Goal: Task Accomplishment & Management: Use online tool/utility

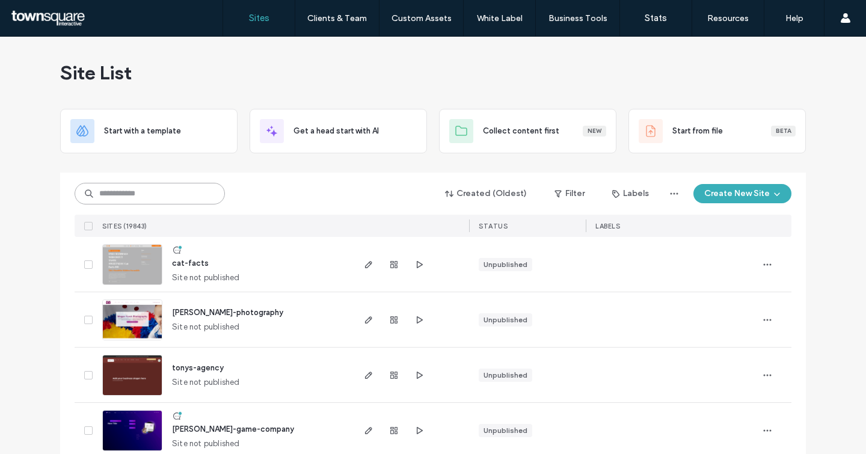
click at [162, 194] on input at bounding box center [150, 194] width 150 height 22
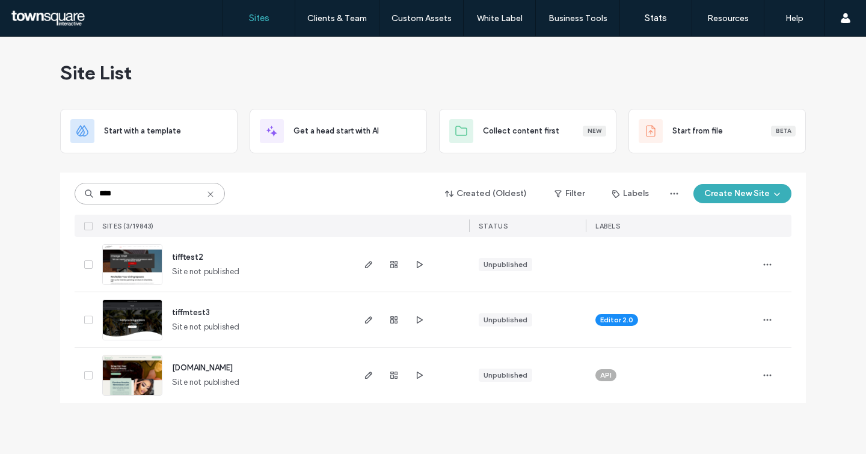
type input "****"
click at [186, 313] on span "tiffmtest3" at bounding box center [191, 312] width 38 height 9
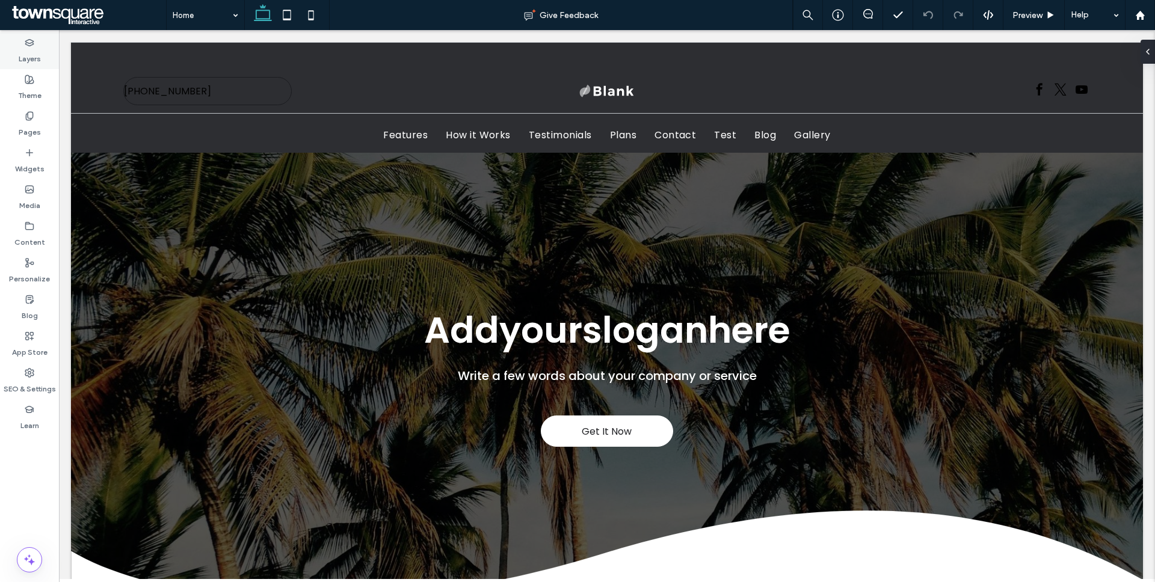
click at [35, 58] on label "Layers" at bounding box center [30, 56] width 22 height 17
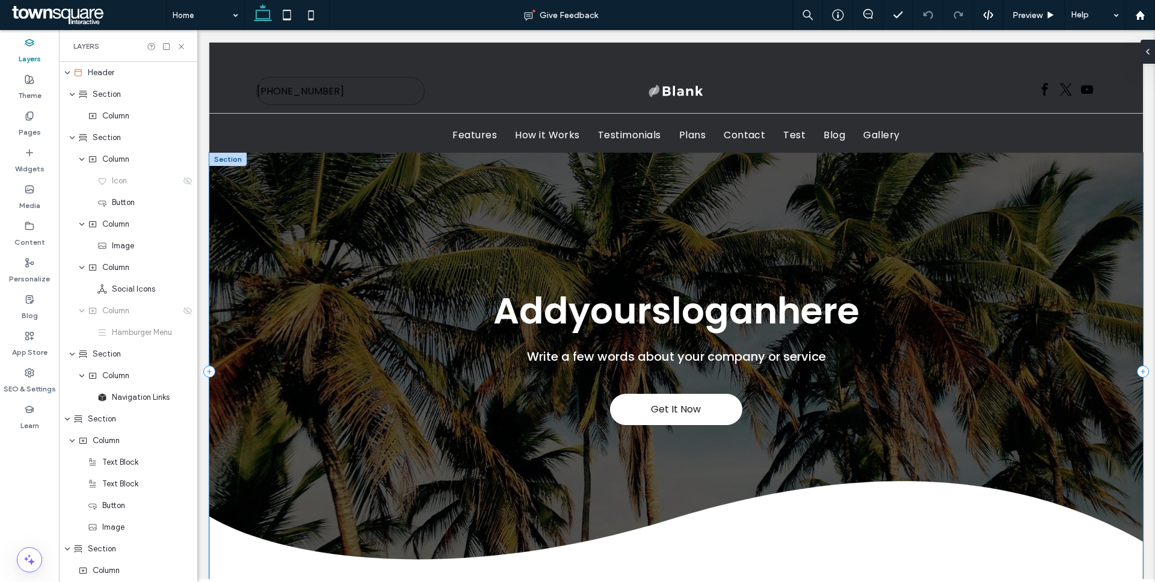
click at [331, 185] on div "Get It Now Addyoursloganhere Write a few words about your company or service" at bounding box center [675, 371] width 933 height 437
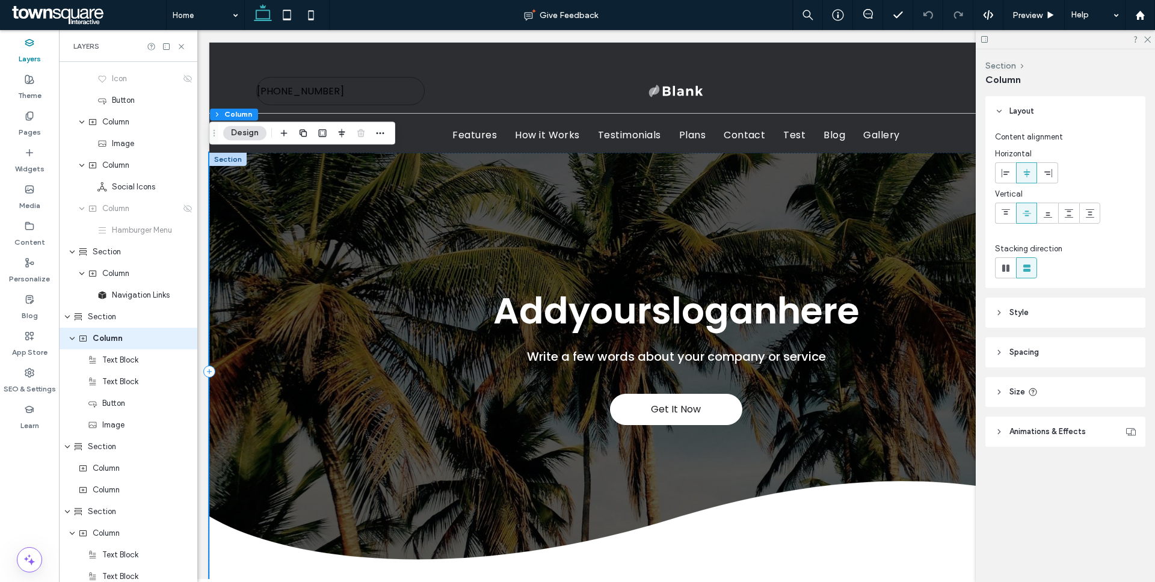
scroll to position [119, 0]
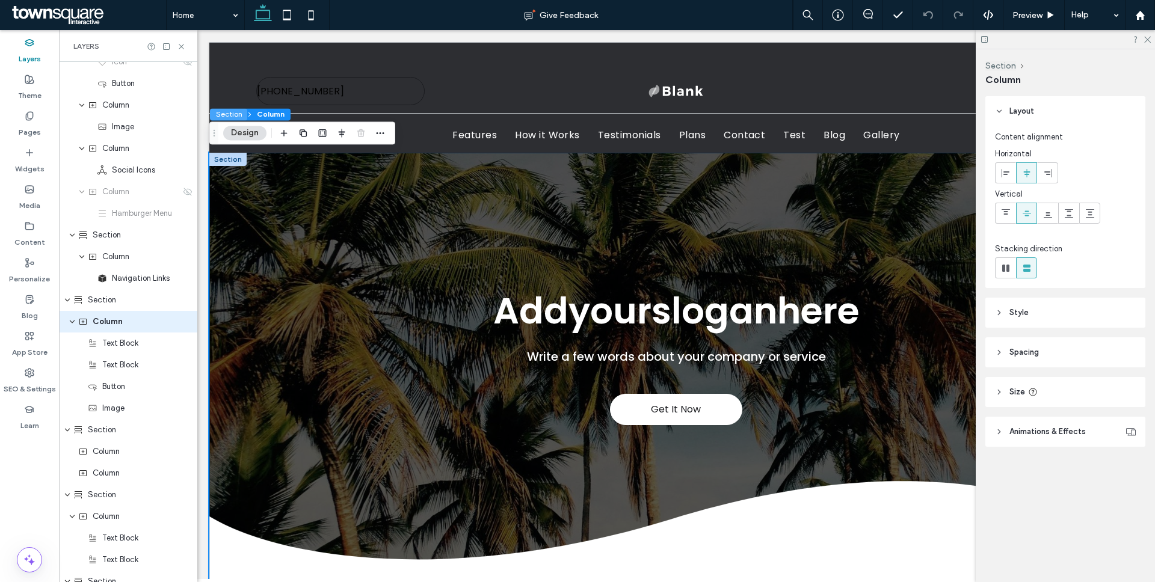
click at [240, 117] on button "Section" at bounding box center [228, 114] width 37 height 12
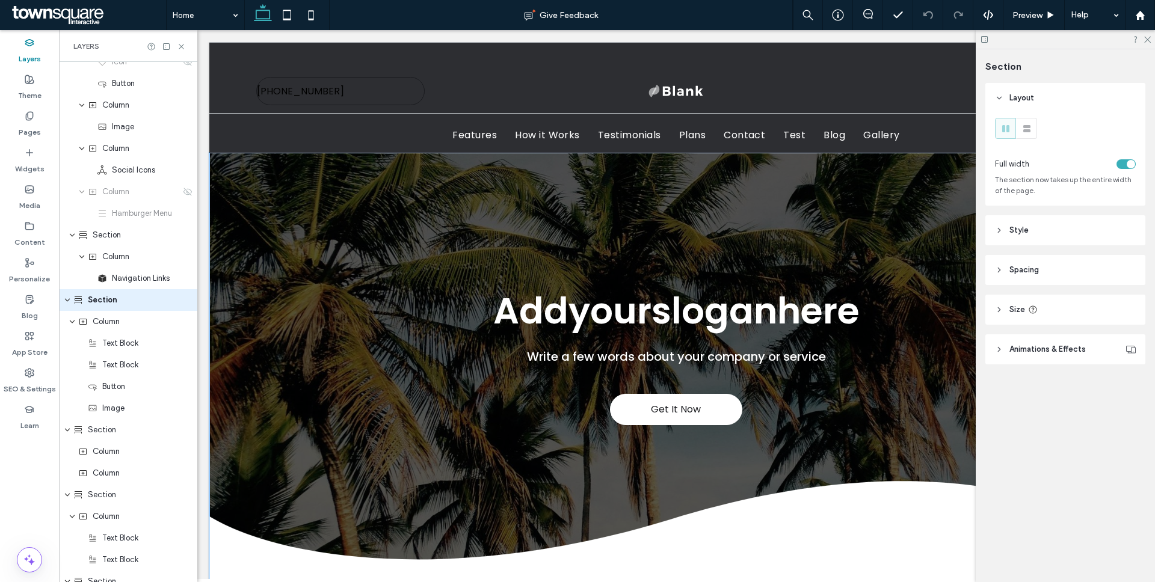
scroll to position [97, 0]
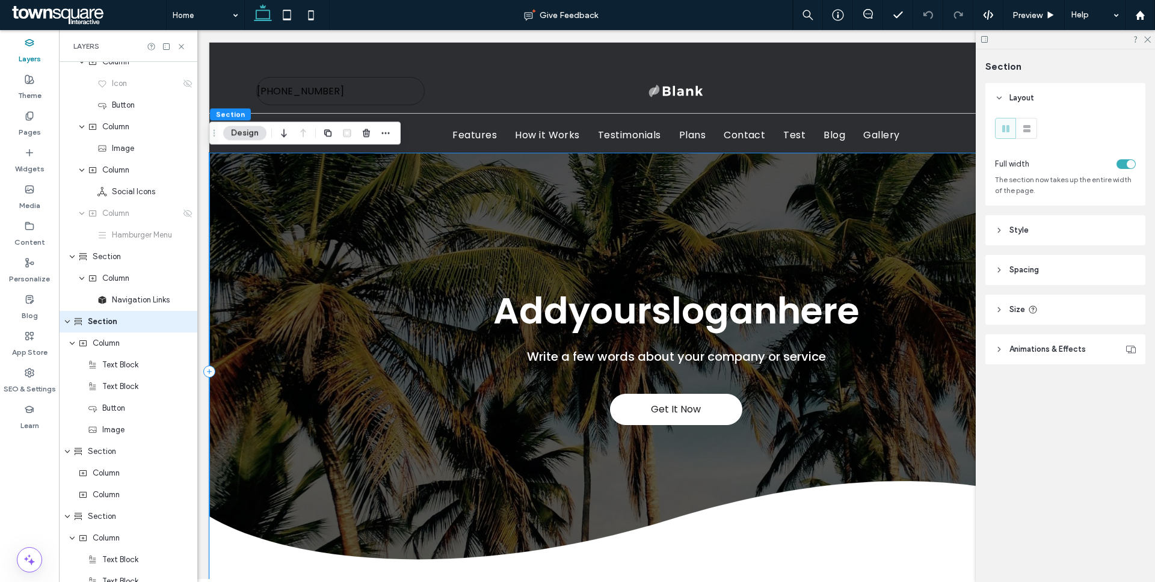
click at [844, 229] on div "Get It Now Addyoursloganhere Write a few words about your company or service" at bounding box center [675, 371] width 933 height 437
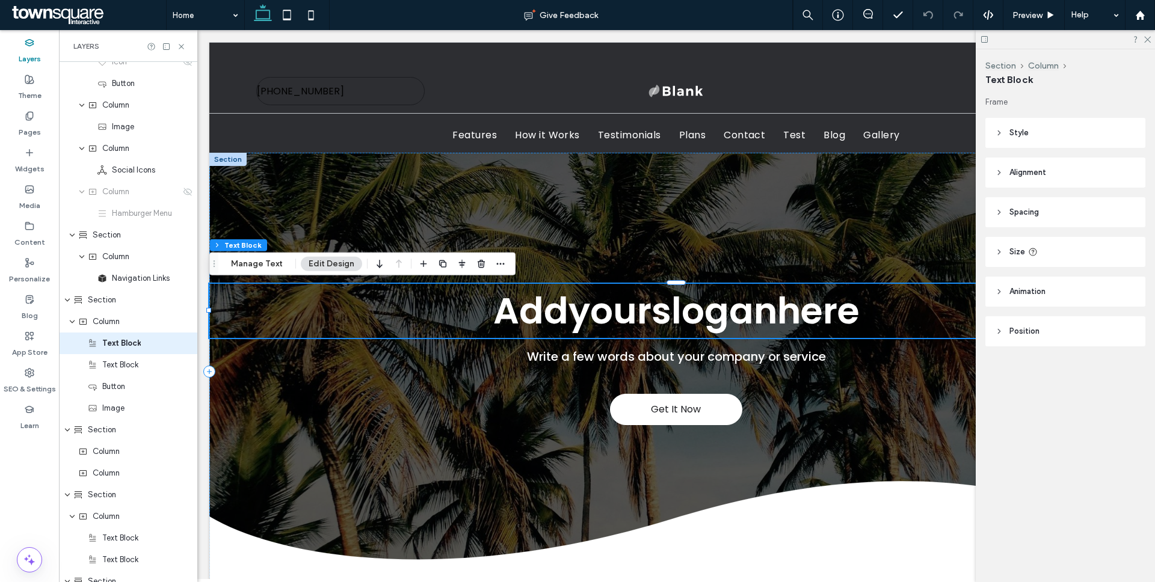
scroll to position [141, 0]
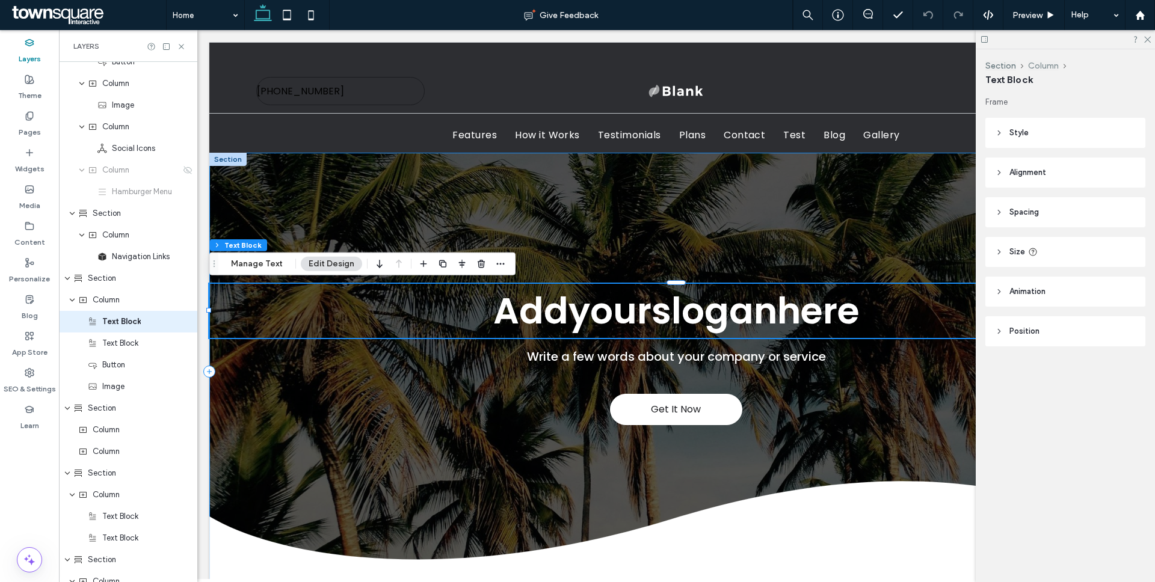
click at [853, 63] on button "Column" at bounding box center [1043, 66] width 31 height 10
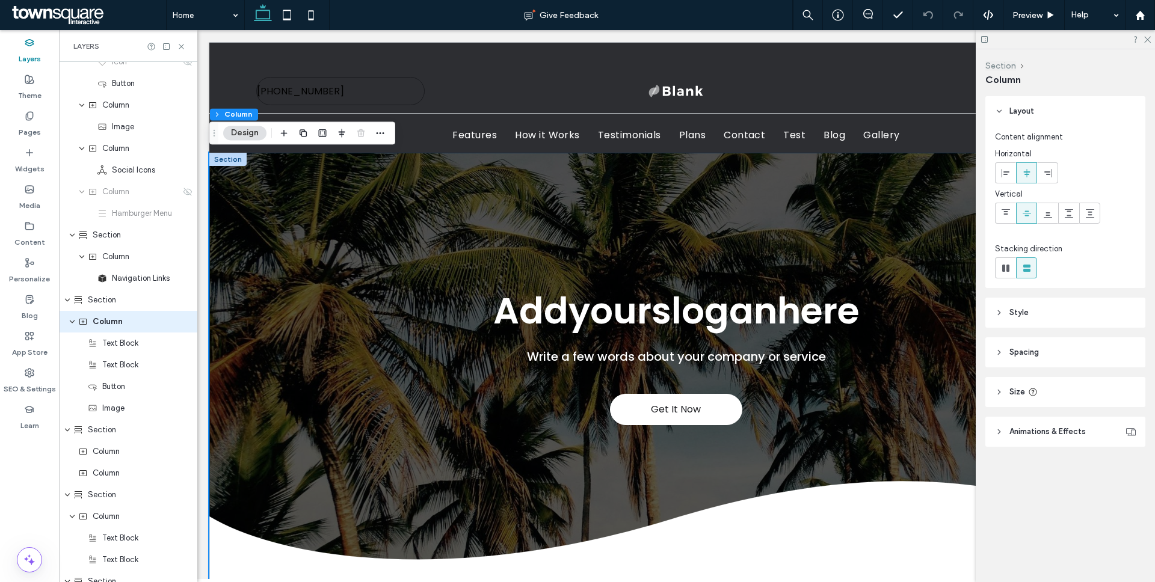
click at [853, 64] on button "Section" at bounding box center [1000, 66] width 31 height 10
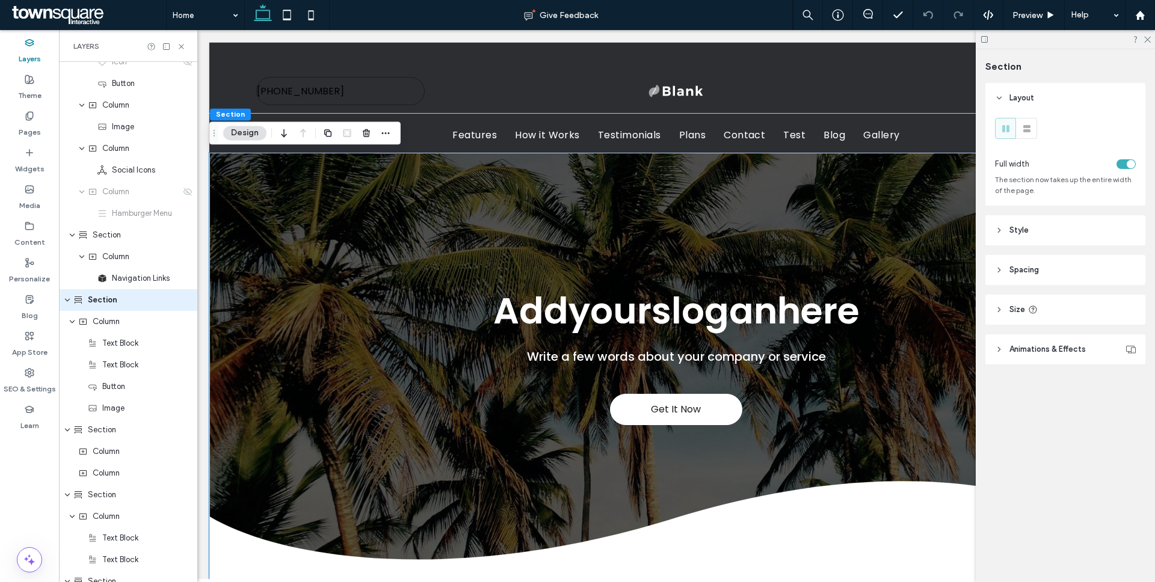
scroll to position [97, 0]
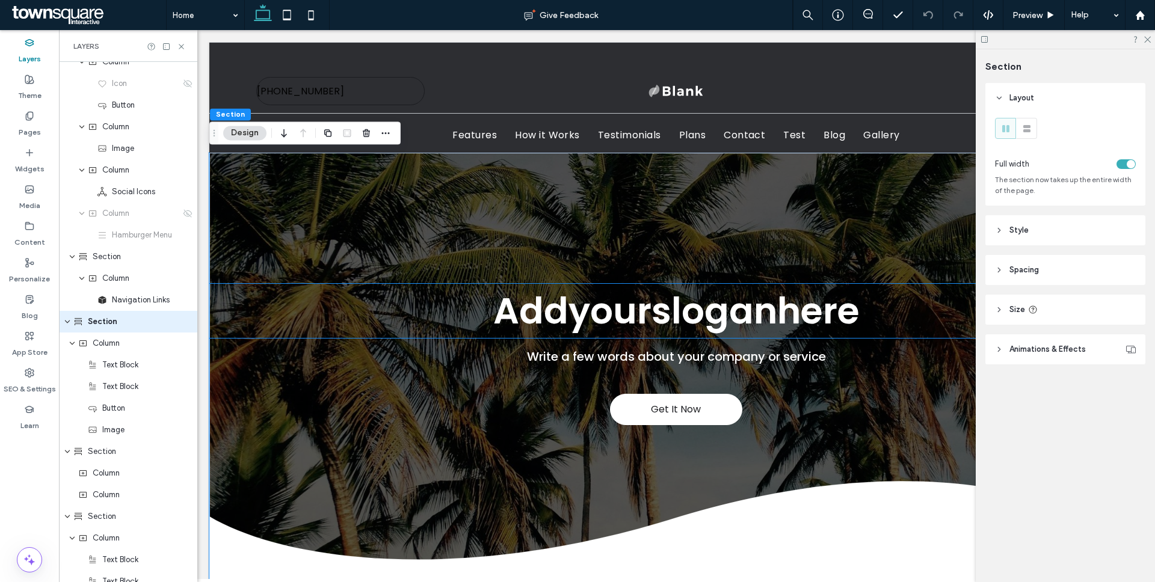
click at [674, 307] on span "Addyoursloganhere" at bounding box center [676, 311] width 366 height 51
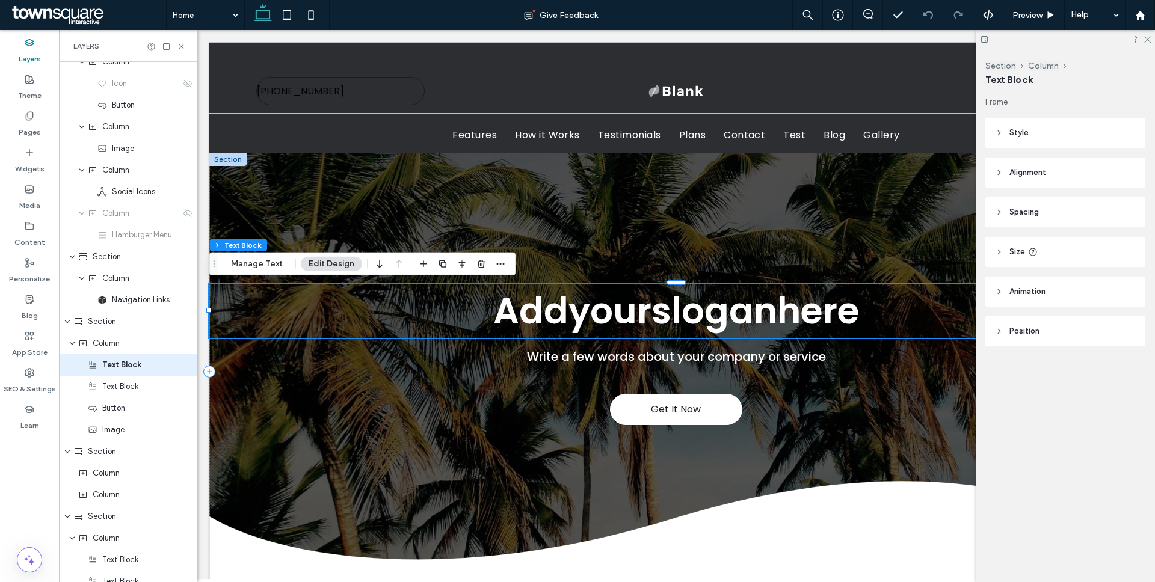
scroll to position [141, 0]
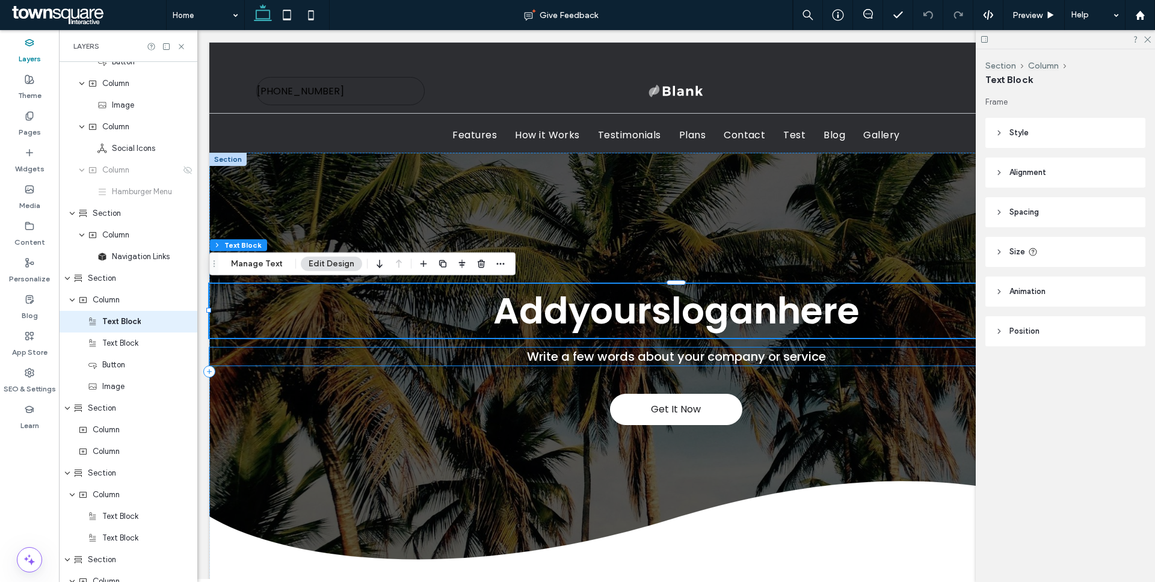
click at [600, 355] on span "Write a few words about your company or service" at bounding box center [676, 356] width 299 height 17
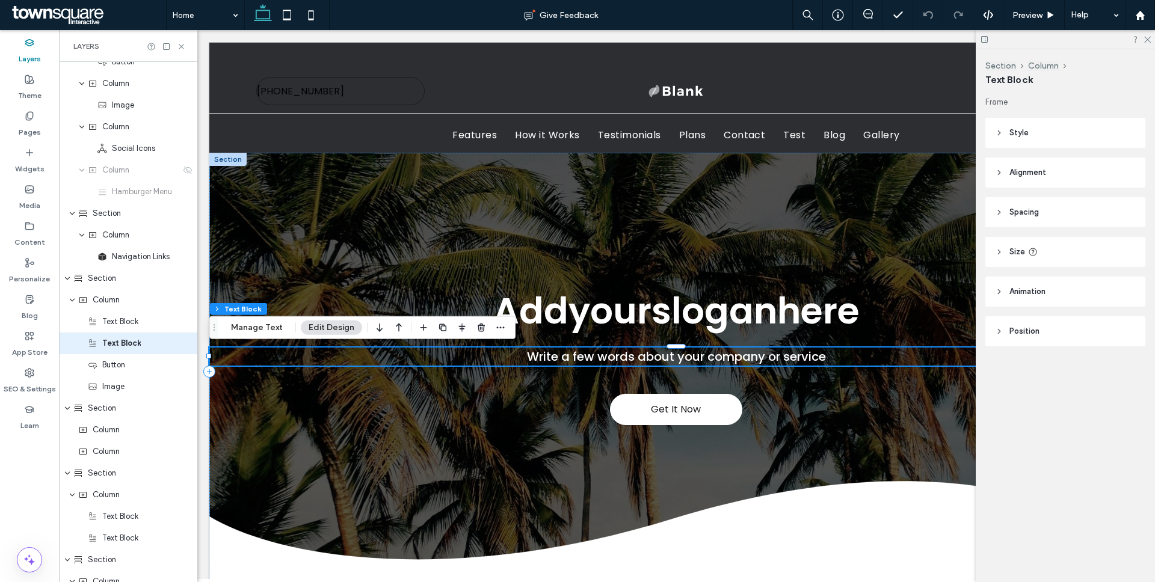
scroll to position [162, 0]
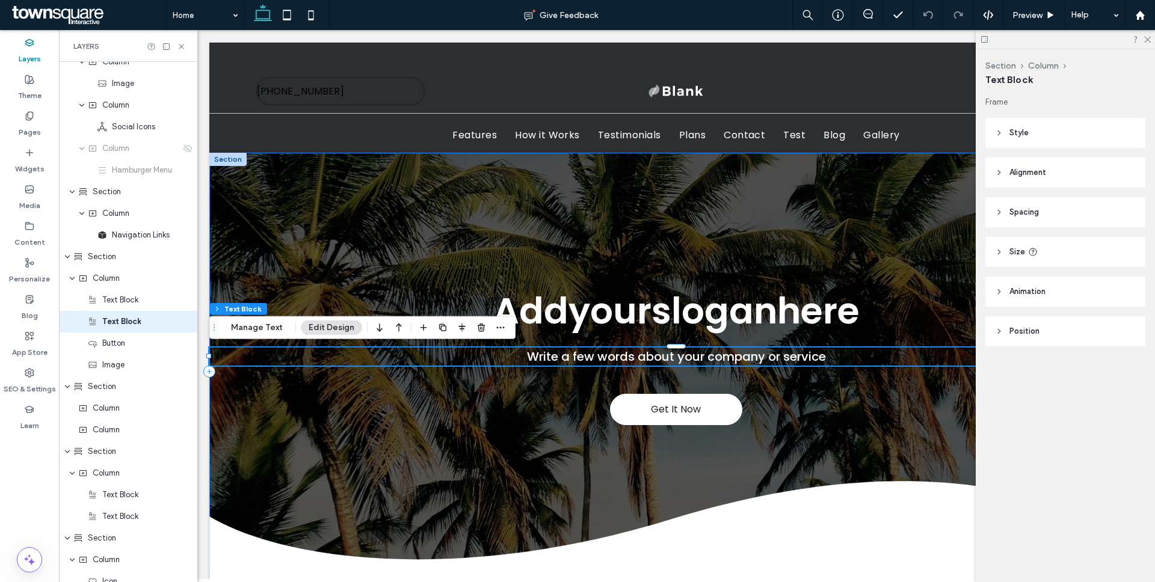
click at [478, 196] on div "Get It Now Addyoursloganhere Write a few words about your company or service" at bounding box center [675, 371] width 933 height 437
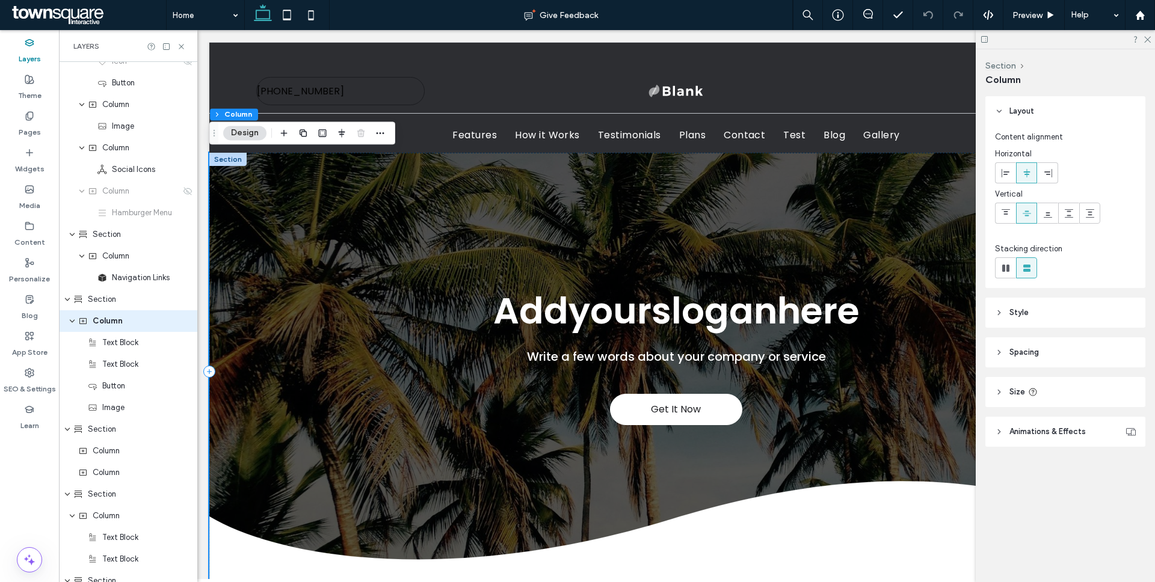
scroll to position [119, 0]
click at [331, 241] on div "Get It Now Addyoursloganhere Write a few words about your company or service" at bounding box center [675, 371] width 933 height 437
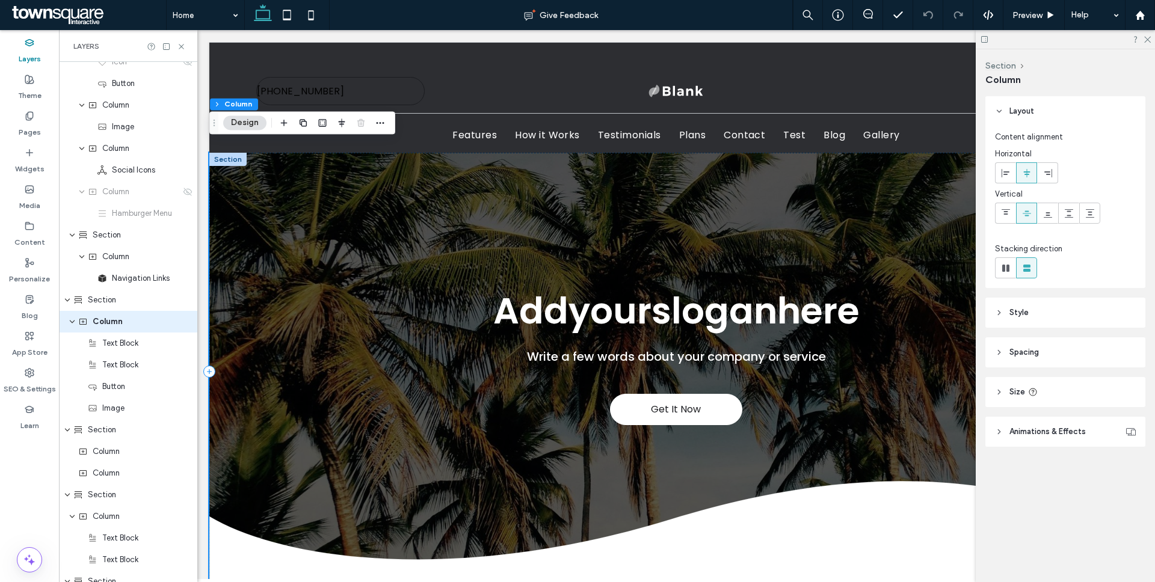
scroll to position [41, 0]
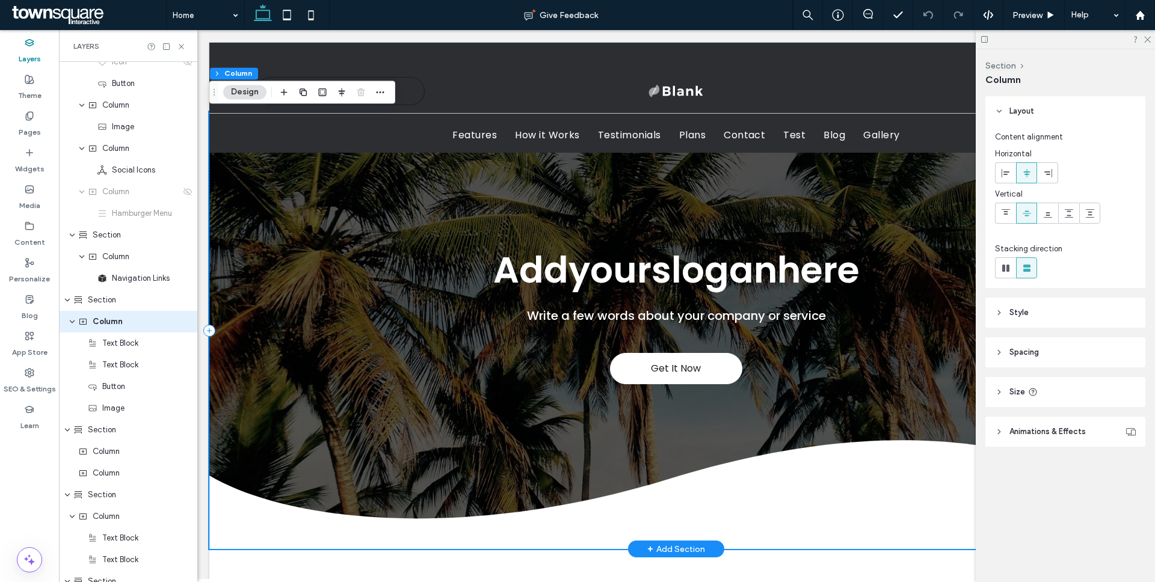
click at [331, 241] on div "Get It Now Addyoursloganhere Write a few words about your company or service" at bounding box center [675, 330] width 933 height 437
click at [259, 225] on div "Get It Now Addyoursloganhere Write a few words about your company or service" at bounding box center [675, 330] width 933 height 437
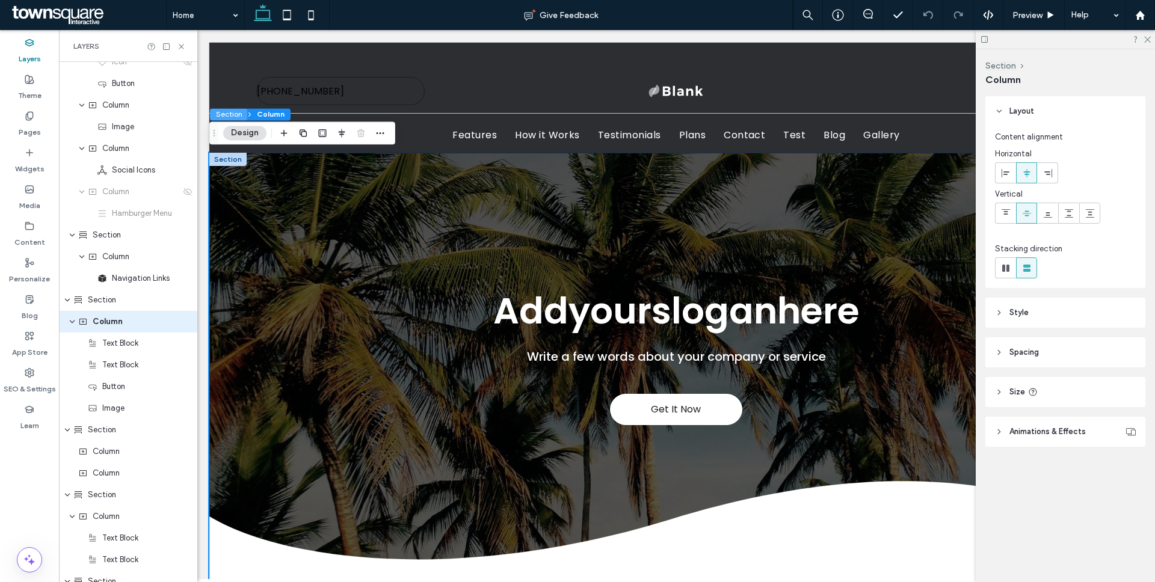
click at [236, 114] on button "Section" at bounding box center [228, 114] width 37 height 12
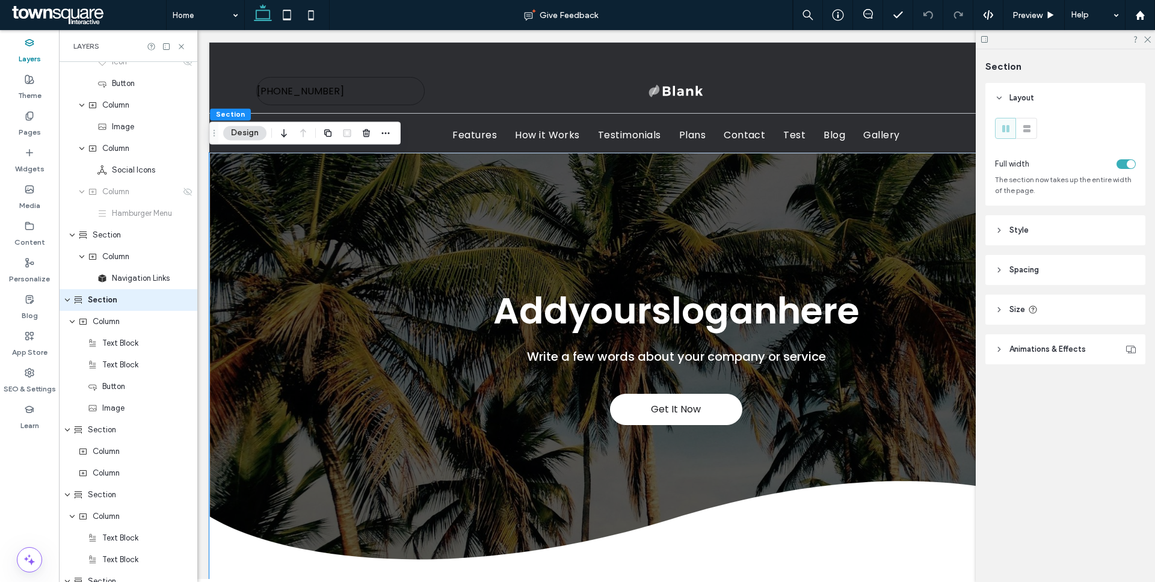
scroll to position [97, 0]
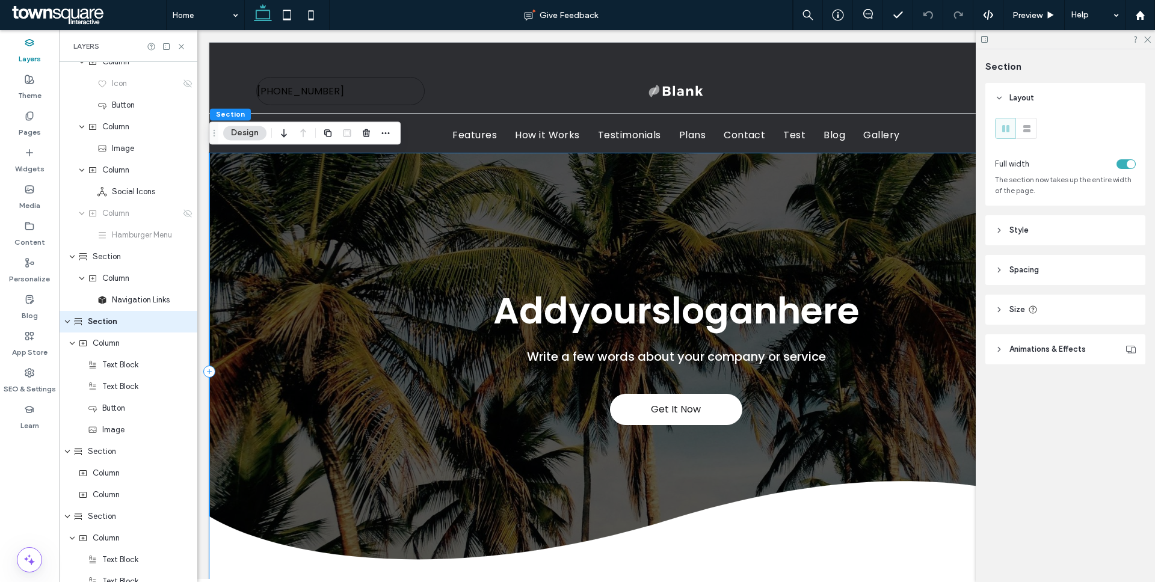
click at [210, 156] on div "Get It Now Addyoursloganhere Write a few words about your company or service" at bounding box center [675, 371] width 933 height 437
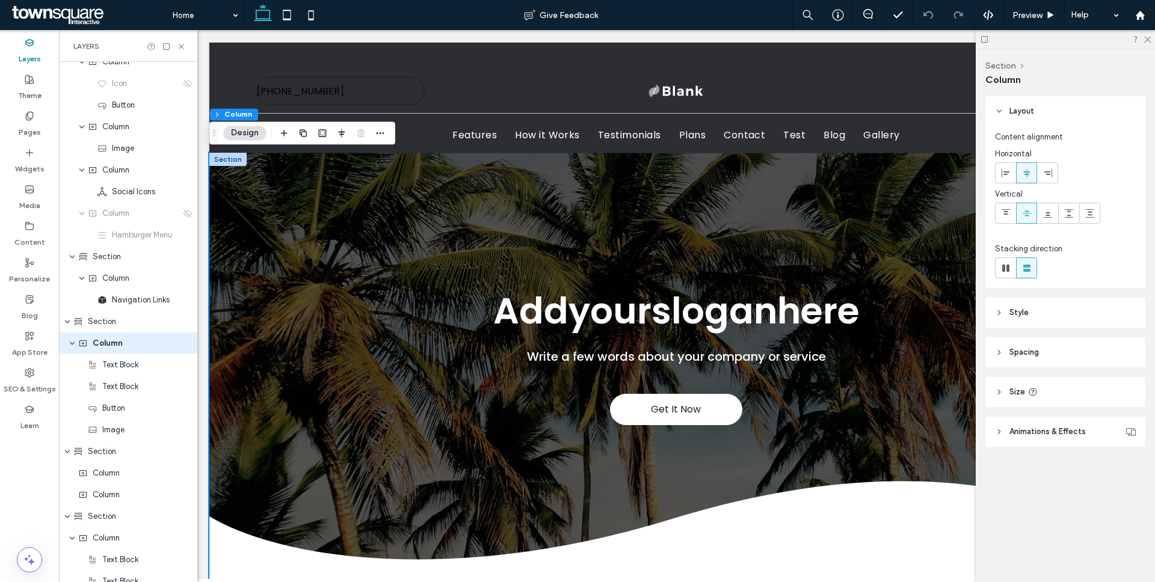
scroll to position [119, 0]
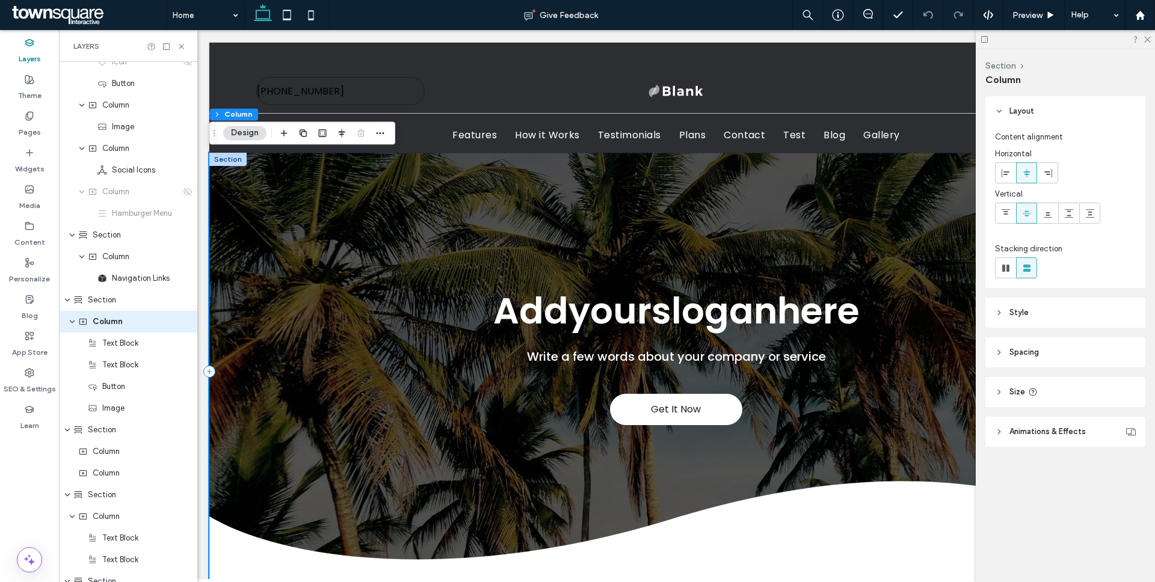
click at [220, 176] on div "Get It Now Addyoursloganhere Write a few words about your company or service" at bounding box center [675, 371] width 933 height 437
click at [853, 434] on icon at bounding box center [999, 432] width 8 height 8
click at [853, 39] on icon at bounding box center [1147, 39] width 8 height 8
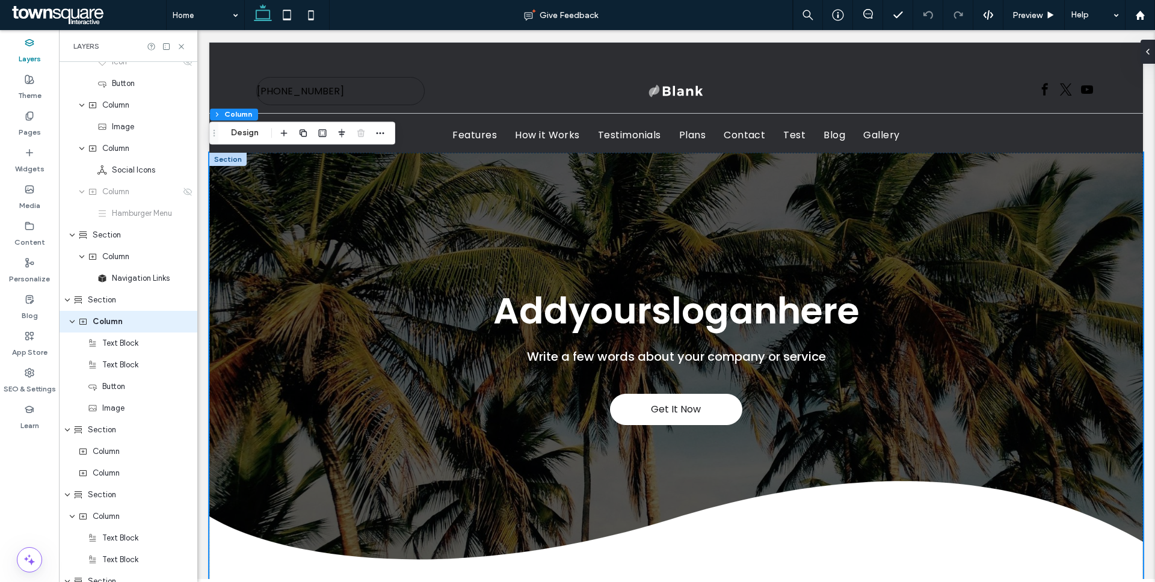
click at [191, 49] on div "Layers" at bounding box center [128, 46] width 138 height 32
click at [185, 49] on icon at bounding box center [181, 46] width 9 height 9
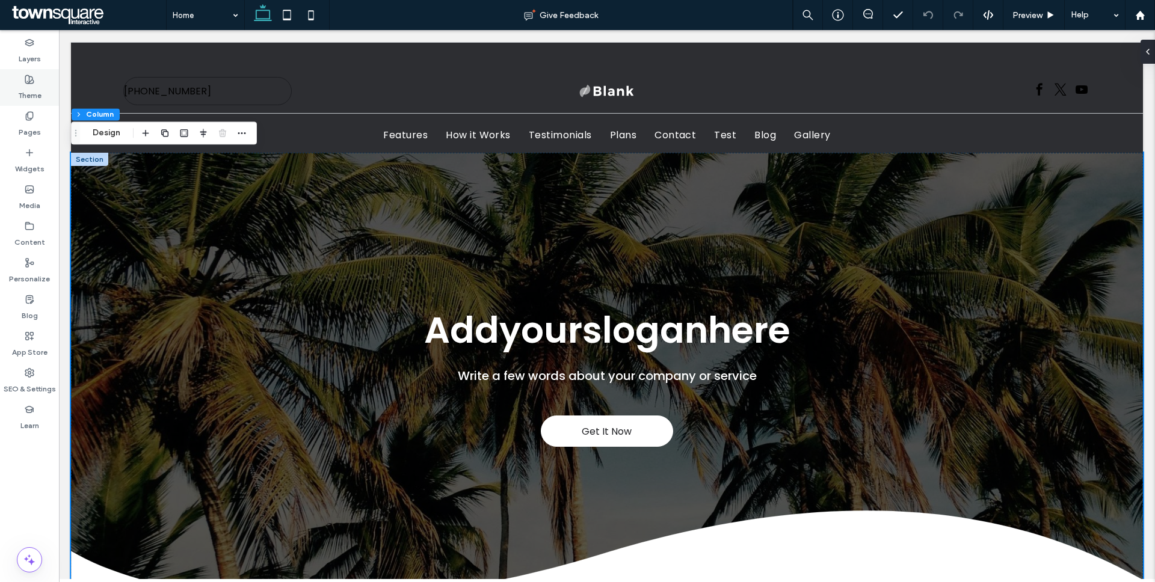
click at [26, 84] on div "Theme" at bounding box center [29, 87] width 59 height 37
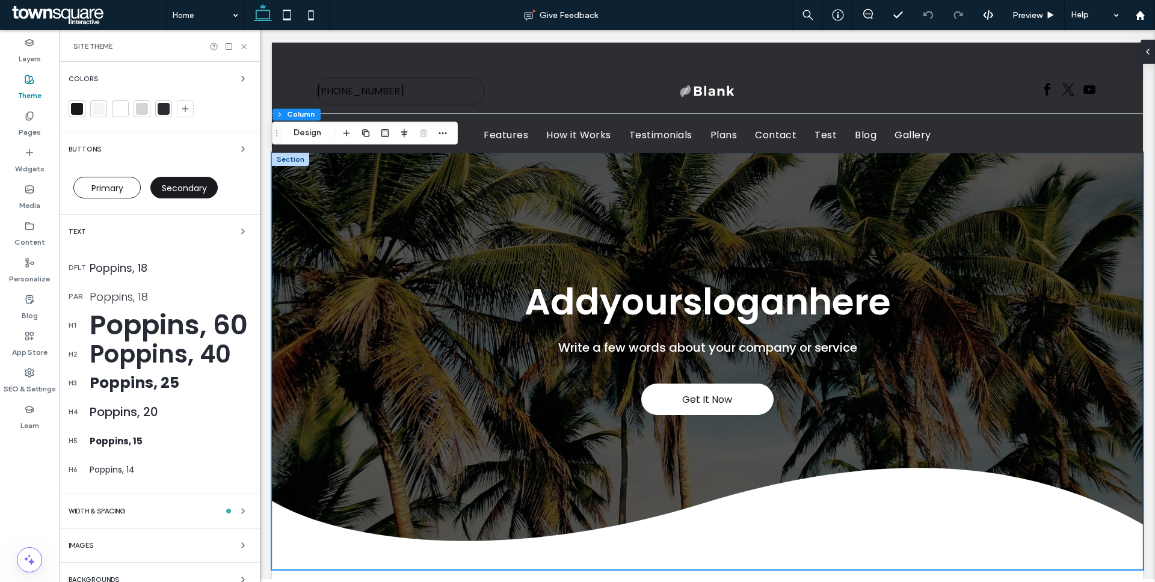
click at [211, 70] on div "Colors Buttons Primary Secondary Text dflt Poppins, 18 par Poppins, 18 h1 Poppi…" at bounding box center [159, 329] width 201 height 535
click at [212, 78] on div "Colors" at bounding box center [160, 79] width 182 height 14
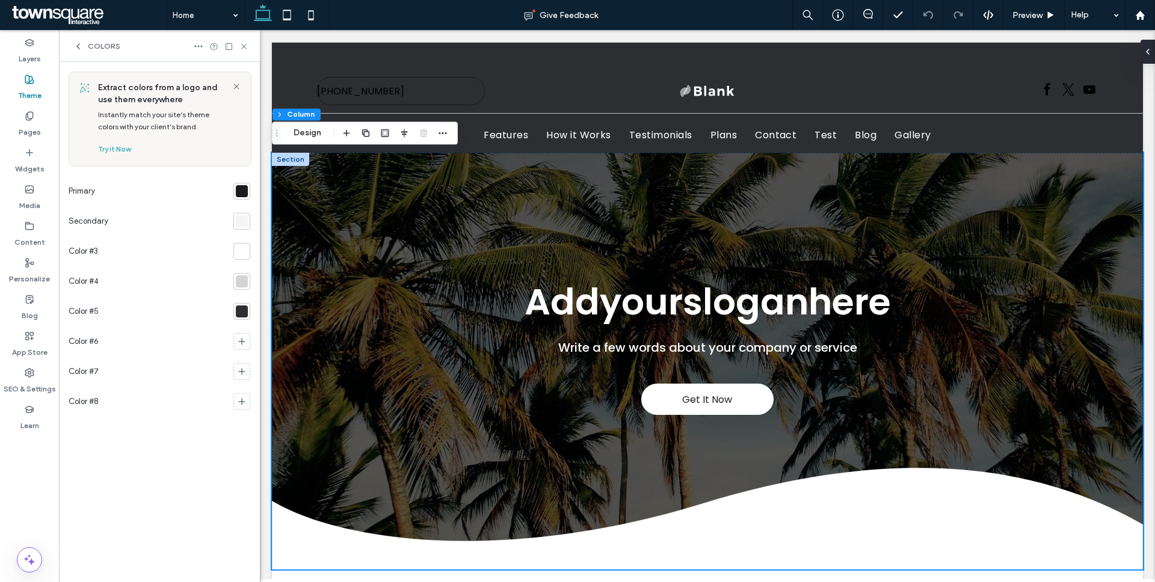
click at [245, 315] on div at bounding box center [242, 312] width 12 height 12
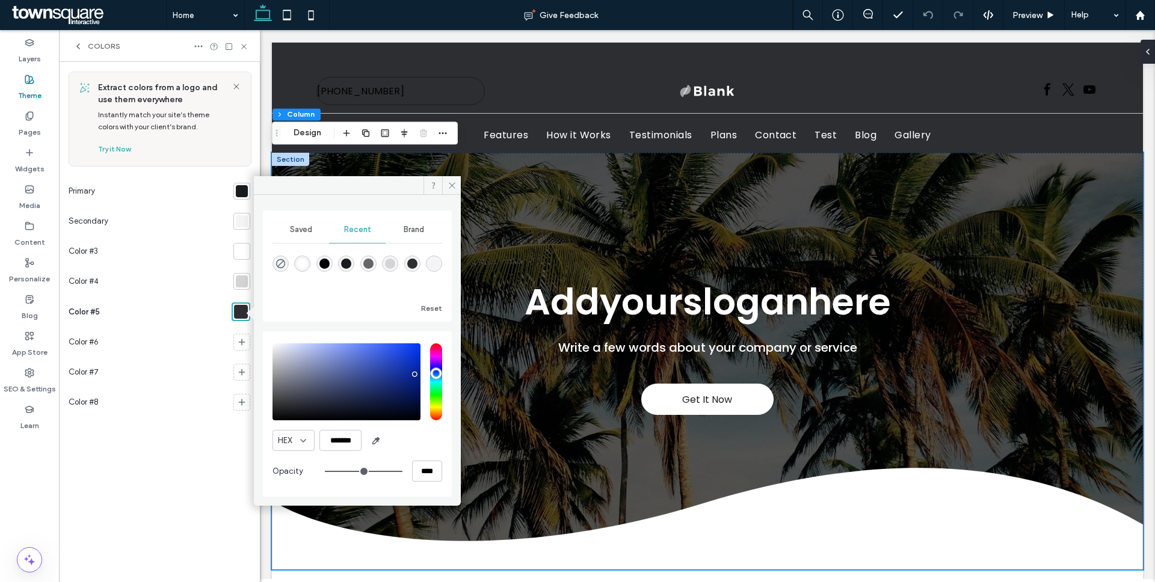
drag, startPoint x: 389, startPoint y: 374, endPoint x: 440, endPoint y: 373, distance: 51.1
click at [440, 373] on div at bounding box center [357, 381] width 170 height 77
type input "*******"
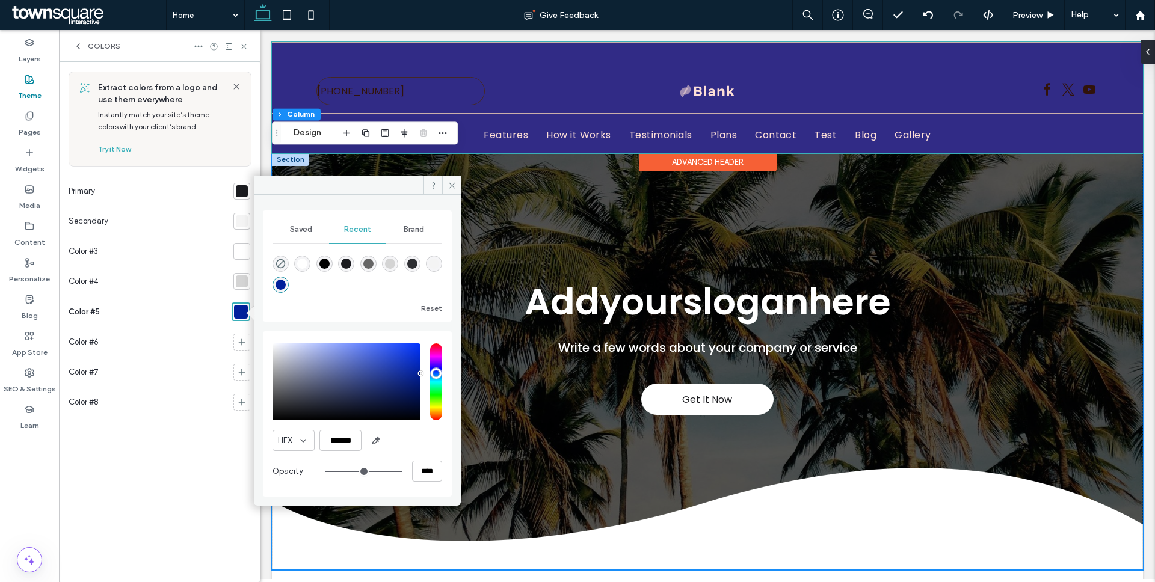
click at [552, 94] on div at bounding box center [707, 97] width 871 height 111
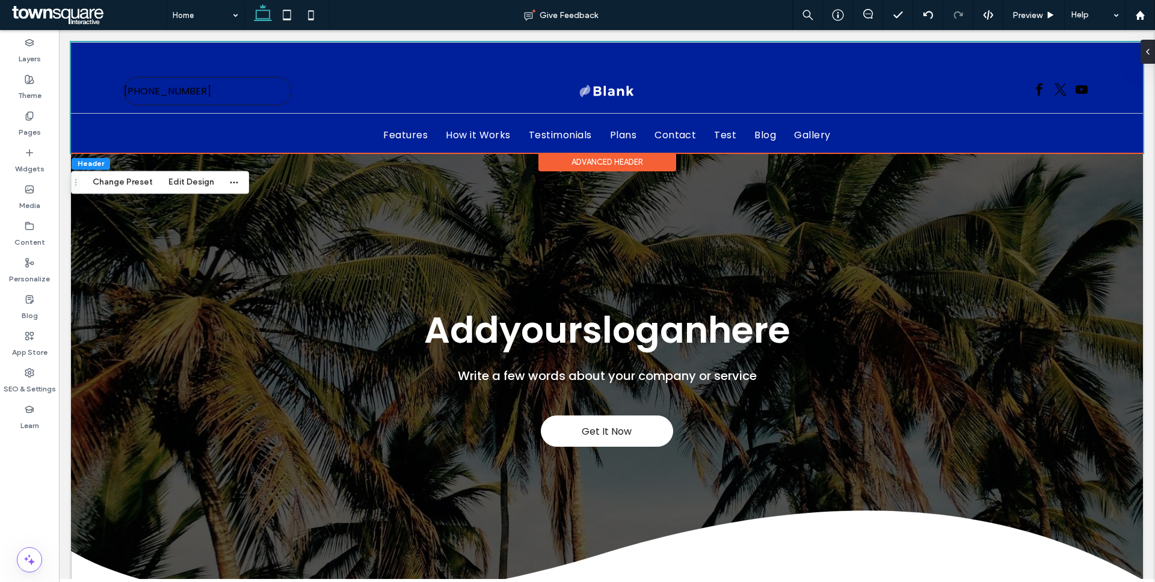
click at [634, 165] on div "Advanced Header" at bounding box center [607, 162] width 138 height 19
click at [179, 186] on button "Edit Design" at bounding box center [191, 182] width 61 height 14
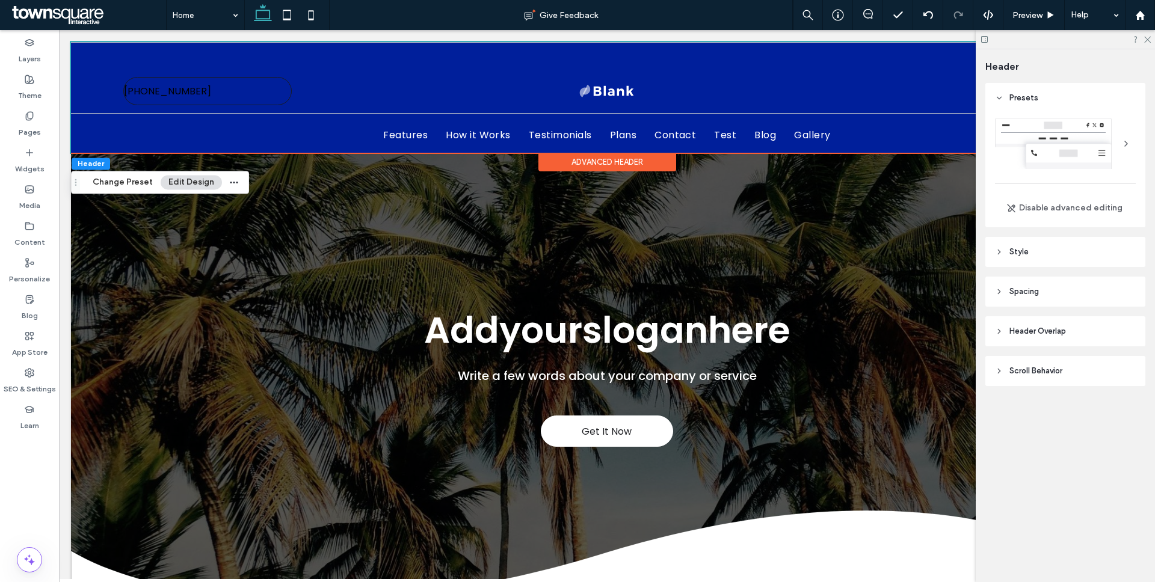
click at [853, 255] on icon at bounding box center [999, 252] width 8 height 8
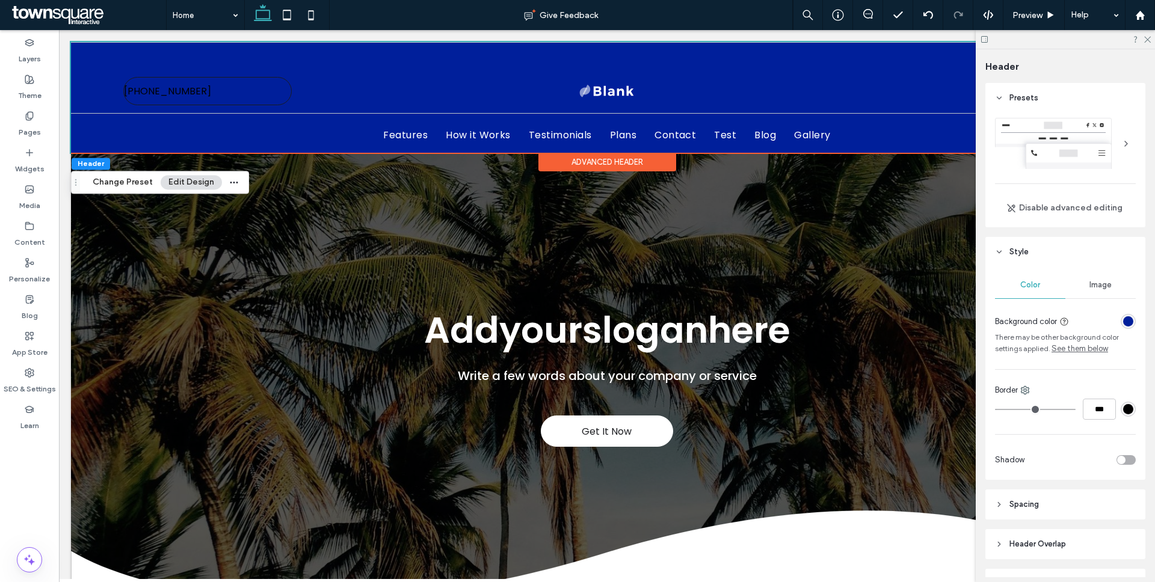
click at [853, 322] on div "rgba(0, 31, 155, 1)" at bounding box center [1128, 321] width 10 height 10
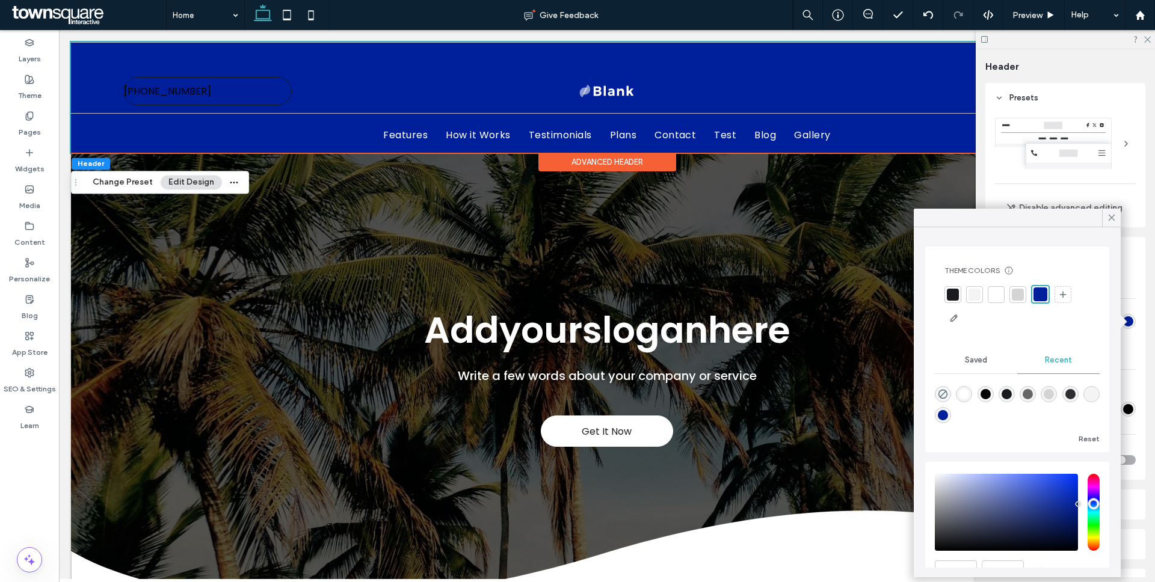
type input "***"
type input "*******"
type input "***"
click at [853, 441] on input "hue" at bounding box center [1093, 512] width 12 height 77
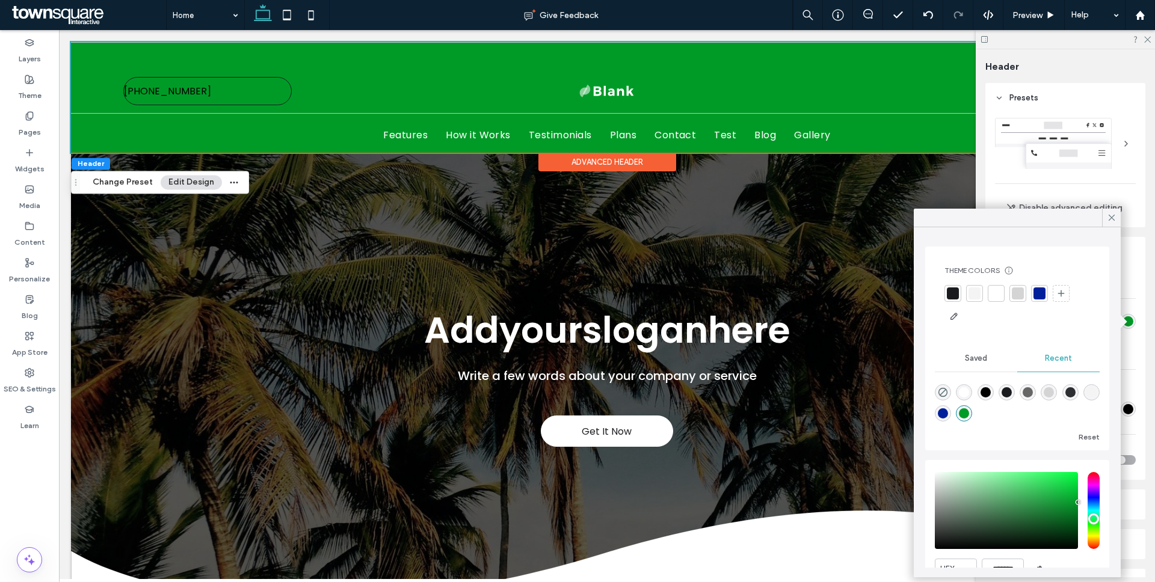
scroll to position [58, 0]
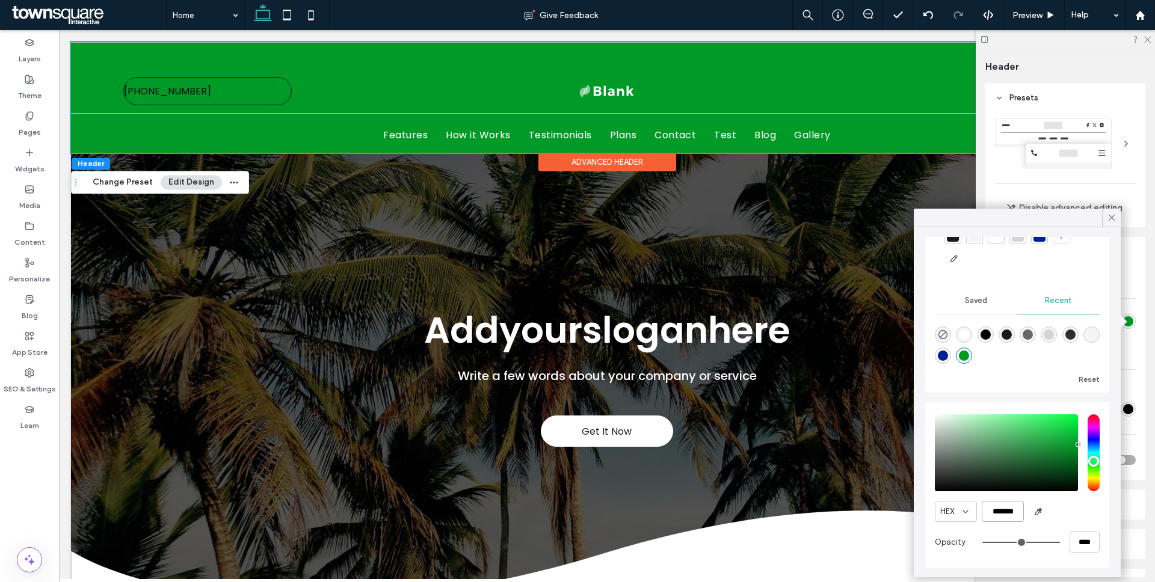
click at [853, 441] on input "*******" at bounding box center [1003, 511] width 42 height 21
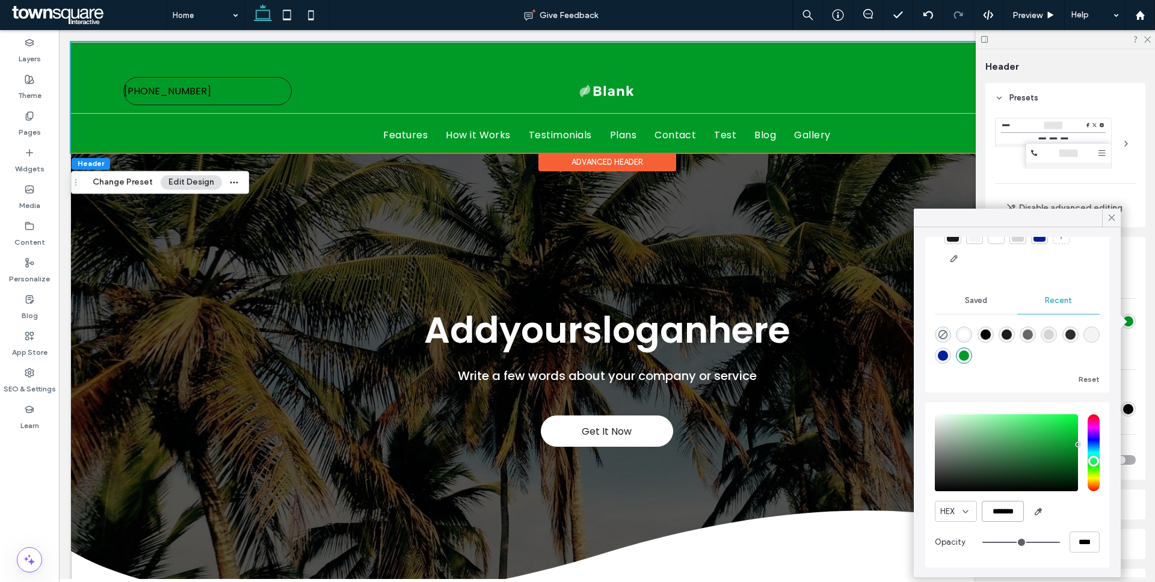
click at [853, 441] on input "*******" at bounding box center [1003, 511] width 42 height 21
paste input "color picker textbox"
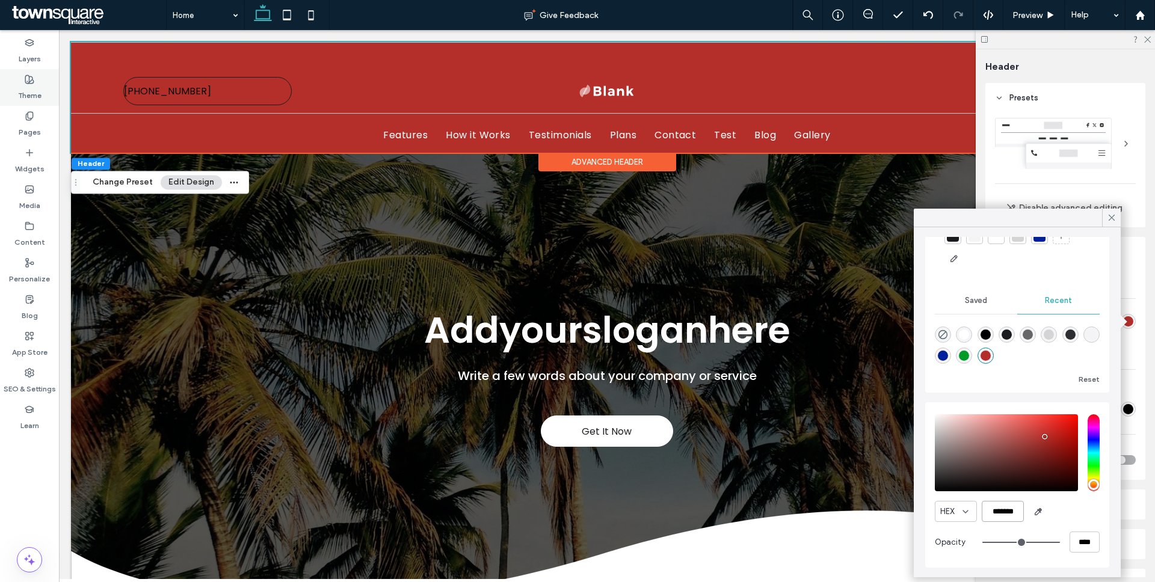
type input "*******"
click at [49, 93] on div "Theme" at bounding box center [29, 87] width 59 height 37
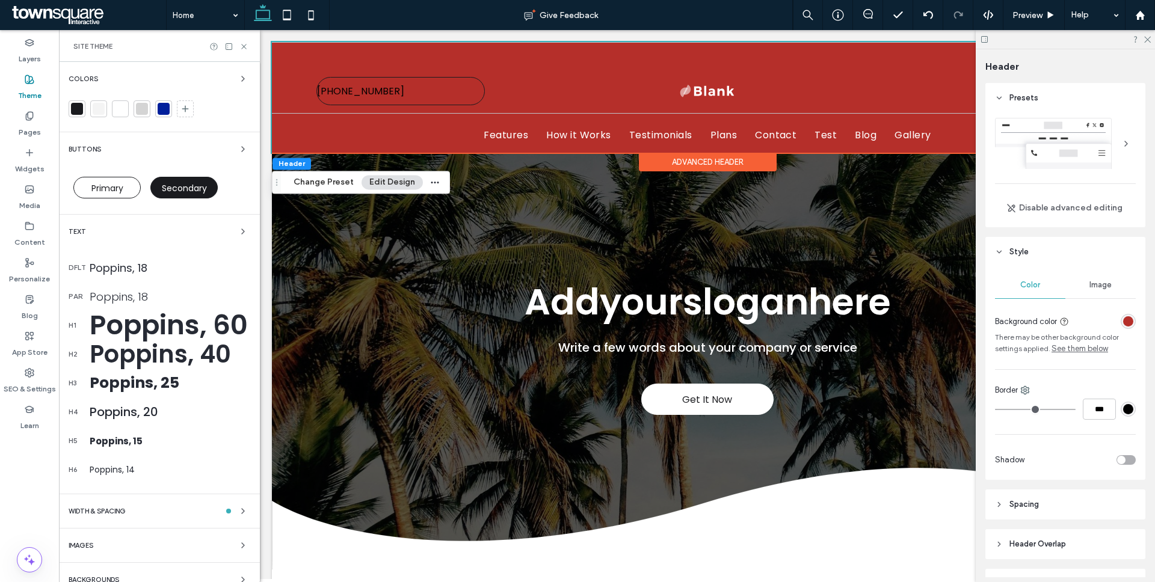
click at [155, 123] on div "Colors Buttons Primary Secondary Text dflt Poppins, 18 par Poppins, 18 h1 Poppi…" at bounding box center [159, 329] width 201 height 535
click at [169, 108] on div at bounding box center [164, 109] width 12 height 12
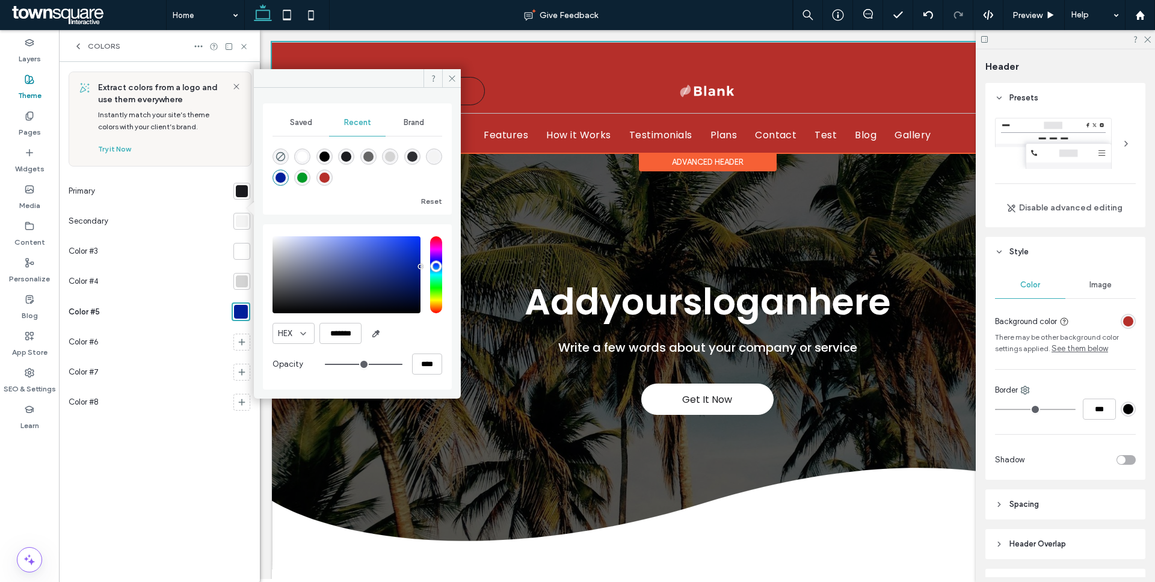
drag, startPoint x: 390, startPoint y: 262, endPoint x: 366, endPoint y: 287, distance: 34.4
click at [366, 285] on div "saturation and value" at bounding box center [346, 274] width 148 height 77
type input "*******"
click at [455, 77] on icon at bounding box center [451, 78] width 9 height 9
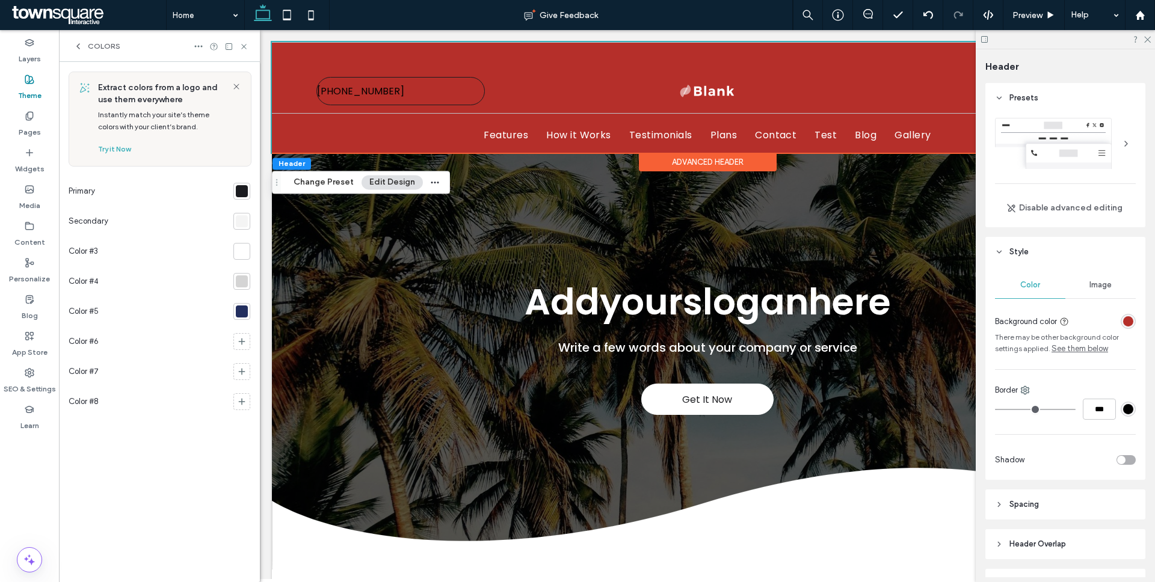
click at [853, 321] on div "rgba(181, 47, 42, 1)" at bounding box center [1128, 321] width 10 height 10
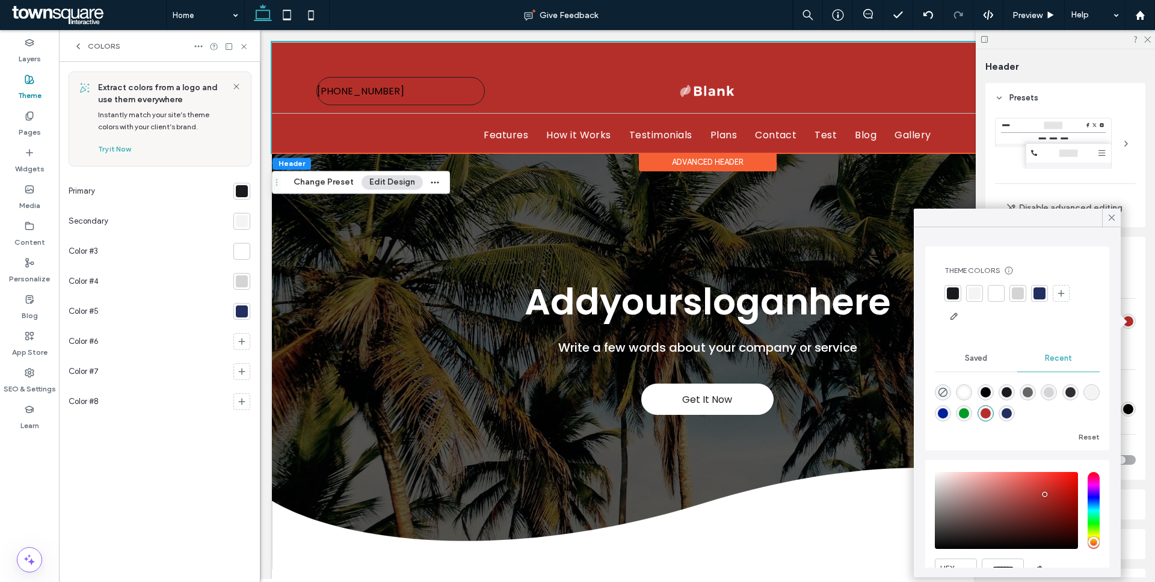
click at [853, 292] on div at bounding box center [953, 293] width 12 height 12
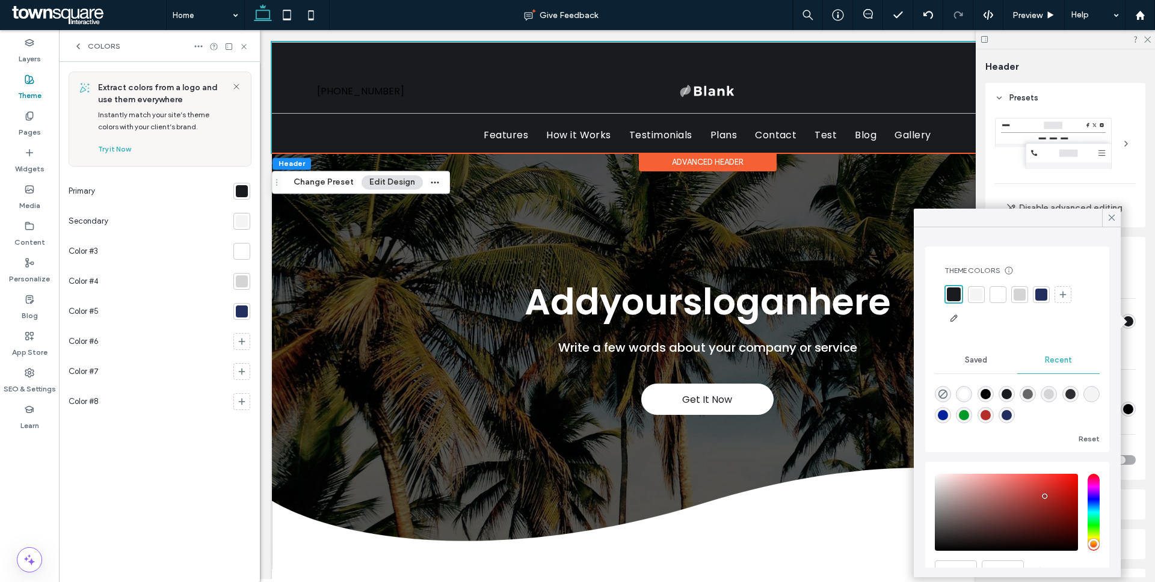
click at [236, 189] on div at bounding box center [242, 191] width 12 height 12
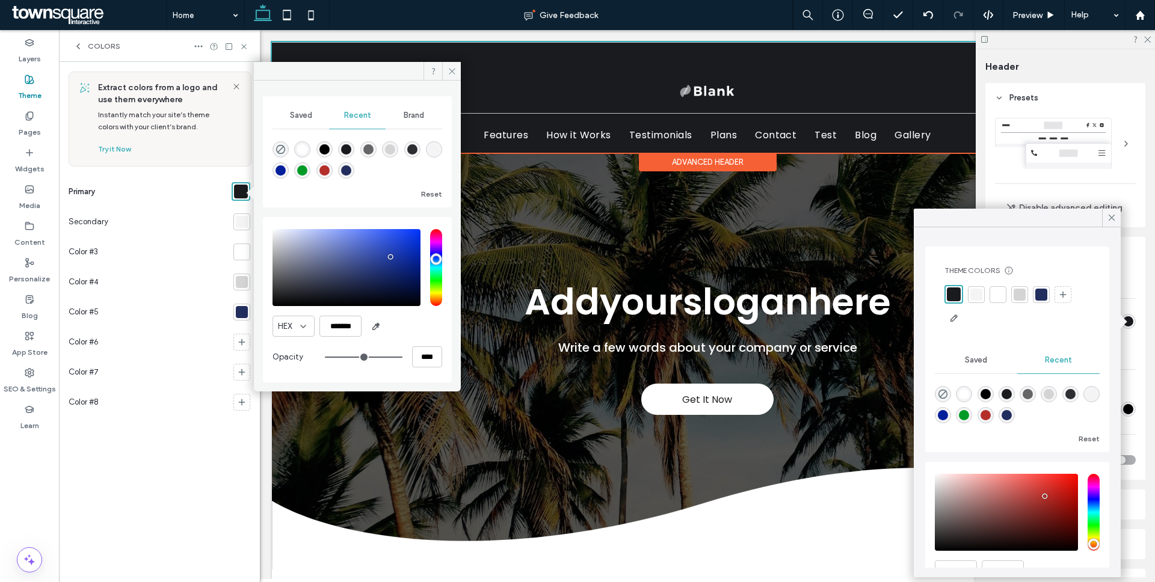
drag, startPoint x: 391, startPoint y: 261, endPoint x: 391, endPoint y: 250, distance: 10.8
click at [391, 250] on div "saturation and value" at bounding box center [346, 267] width 148 height 77
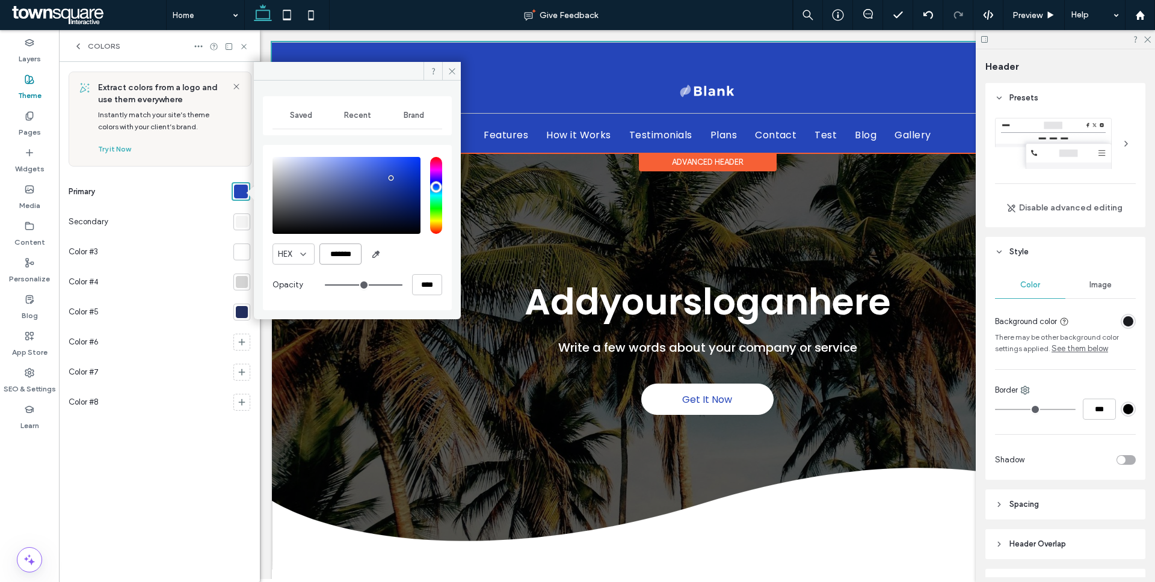
click at [355, 257] on input "*******" at bounding box center [340, 254] width 42 height 21
paste input "color picker textbox"
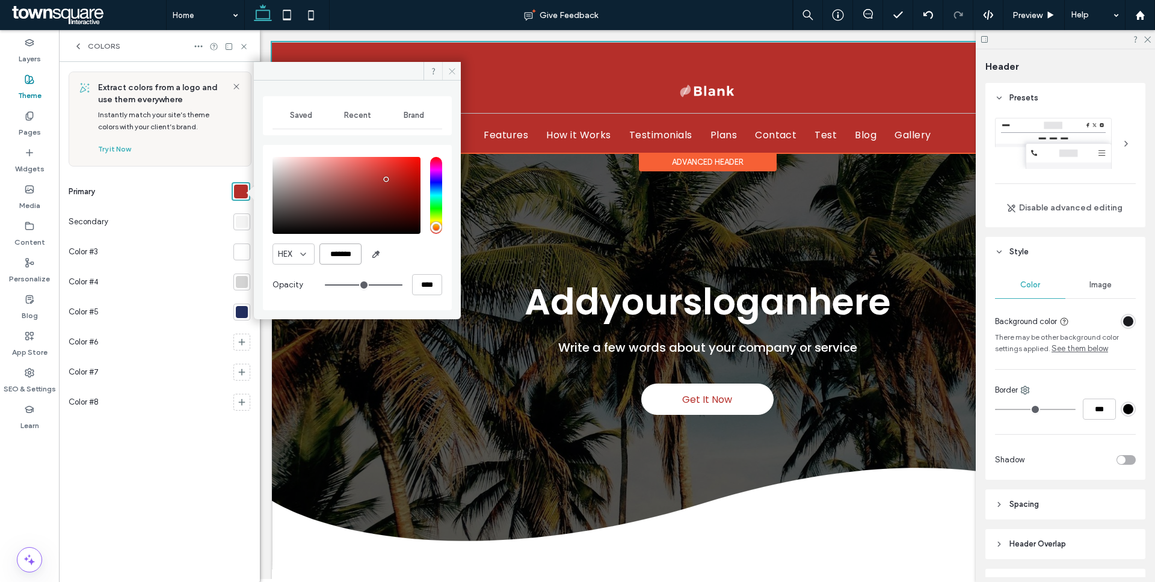
type input "*******"
click at [450, 73] on icon at bounding box center [451, 71] width 9 height 9
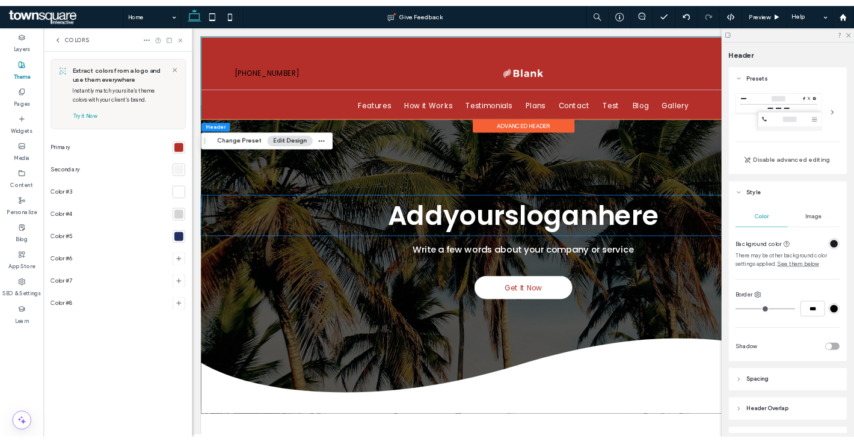
scroll to position [0, 0]
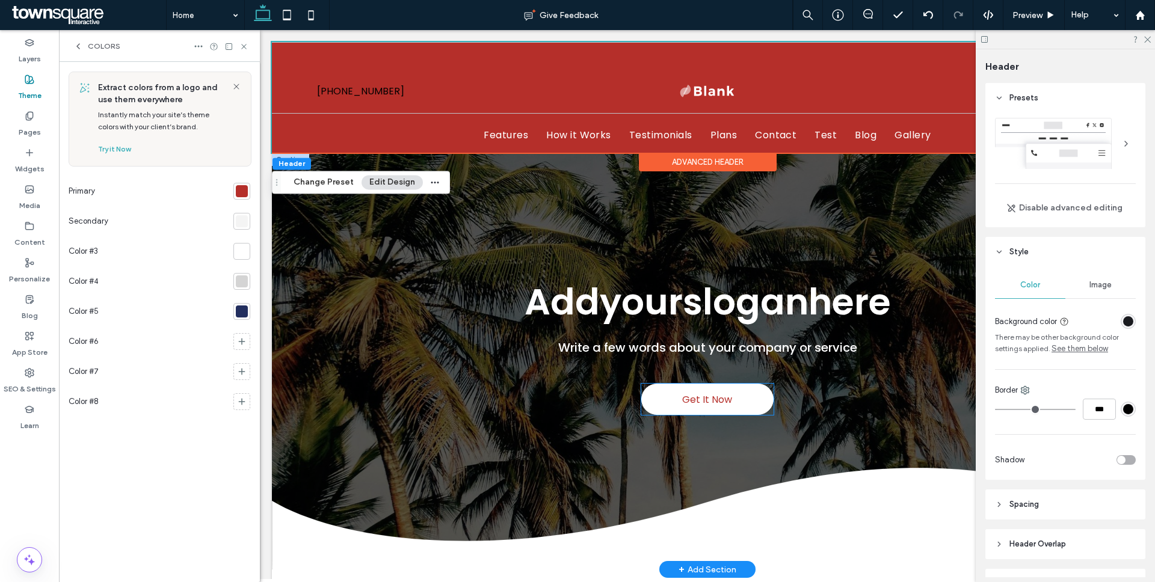
click at [657, 404] on link "Get It Now" at bounding box center [707, 399] width 132 height 31
